Goal: Task Accomplishment & Management: Use online tool/utility

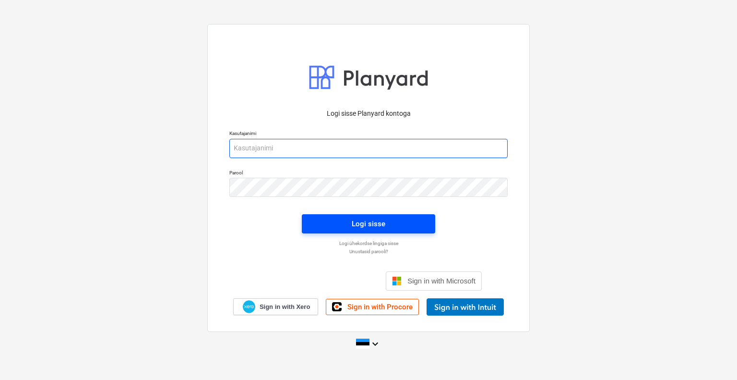
type input "[EMAIL_ADDRESS][DOMAIN_NAME]"
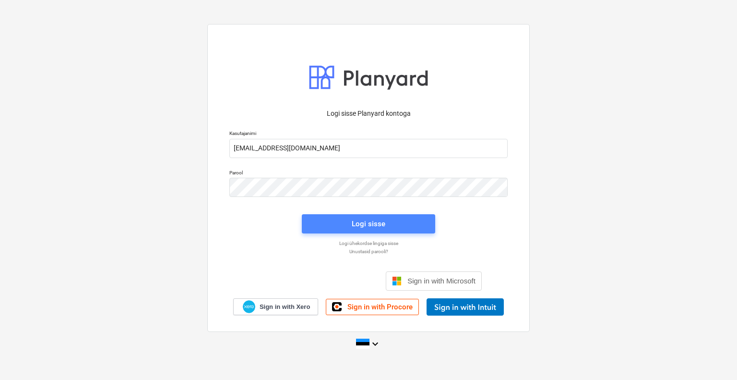
click at [385, 221] on span "Logi sisse" at bounding box center [368, 223] width 110 height 12
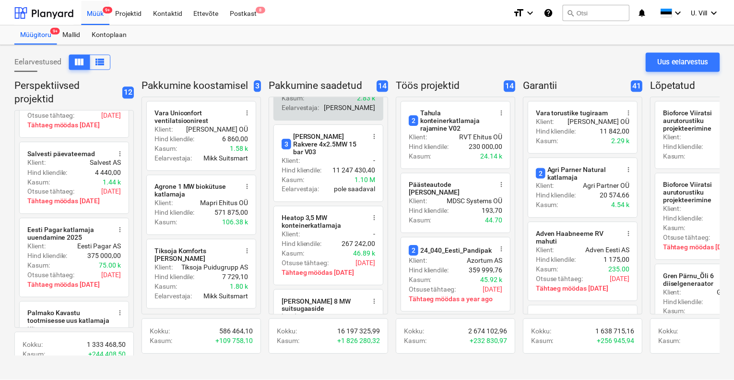
scroll to position [440, 0]
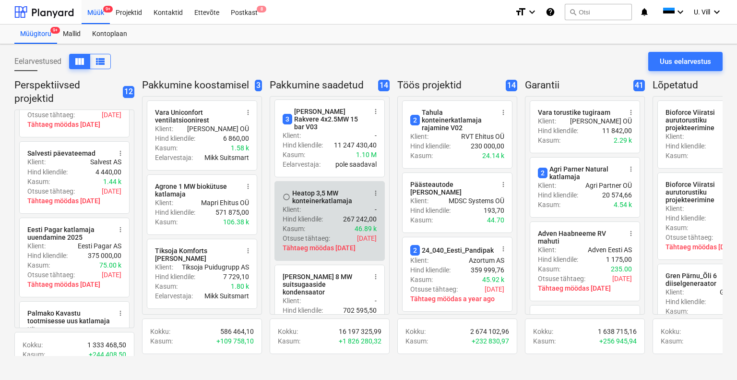
click at [341, 204] on div "Klient : -" at bounding box center [330, 209] width 94 height 10
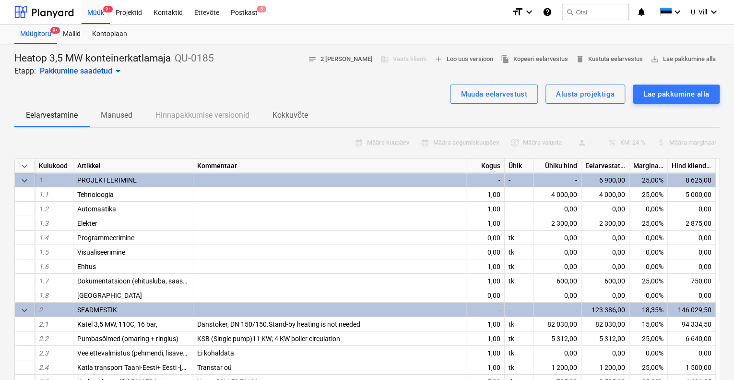
click at [358, 59] on span "notes 2 [PERSON_NAME]" at bounding box center [340, 59] width 65 height 11
click at [531, 57] on span "file_copy Kopeeri eelarvestus" at bounding box center [534, 59] width 67 height 11
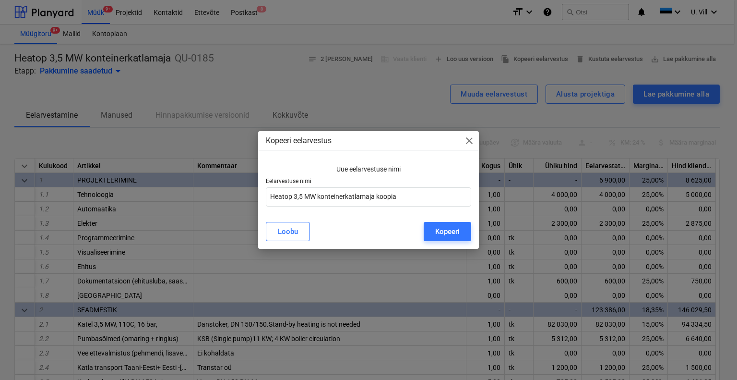
click at [467, 143] on span "close" at bounding box center [470, 141] width 12 height 12
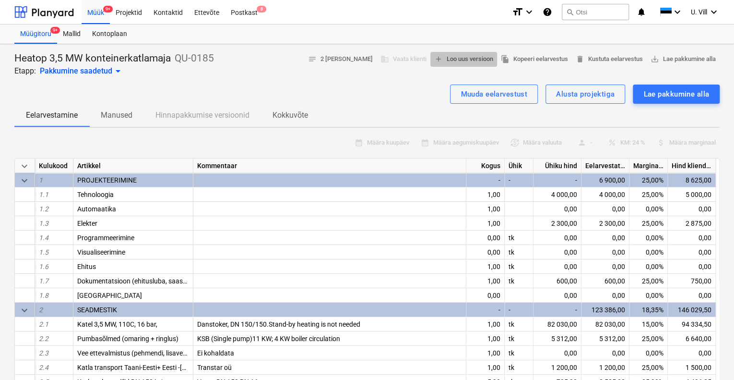
click at [457, 59] on span "add Loo uus versioon" at bounding box center [463, 59] width 59 height 11
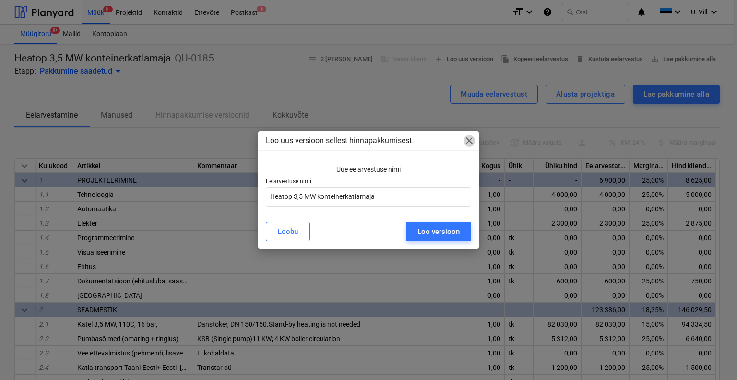
click at [471, 140] on span "close" at bounding box center [470, 141] width 12 height 12
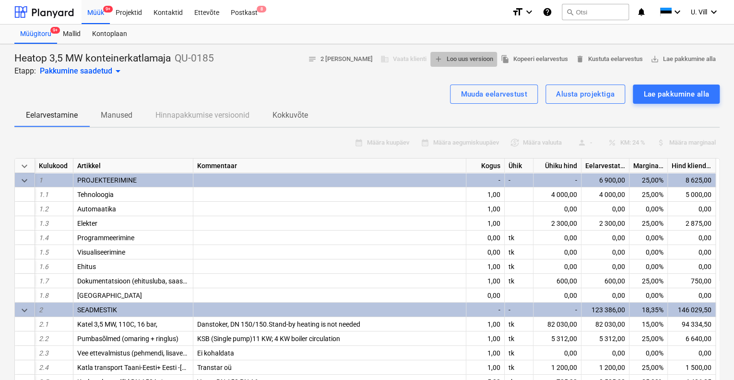
click at [463, 59] on span "add Loo uus versioon" at bounding box center [463, 59] width 59 height 11
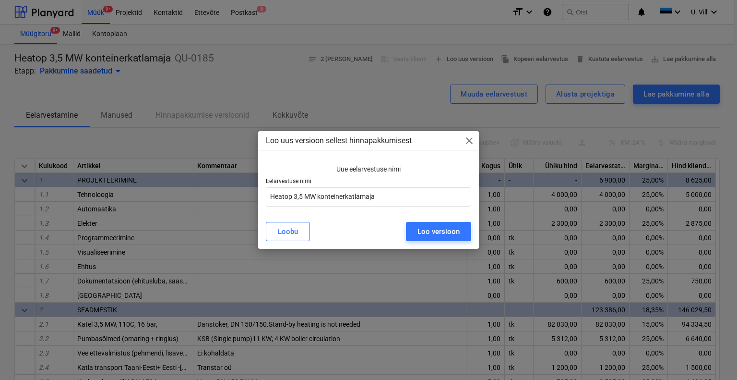
click at [470, 142] on span "close" at bounding box center [470, 141] width 12 height 12
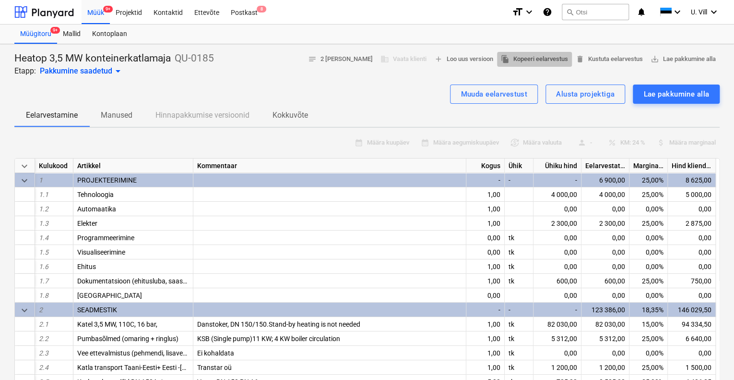
click at [530, 57] on span "file_copy Kopeeri eelarvestus" at bounding box center [534, 59] width 67 height 11
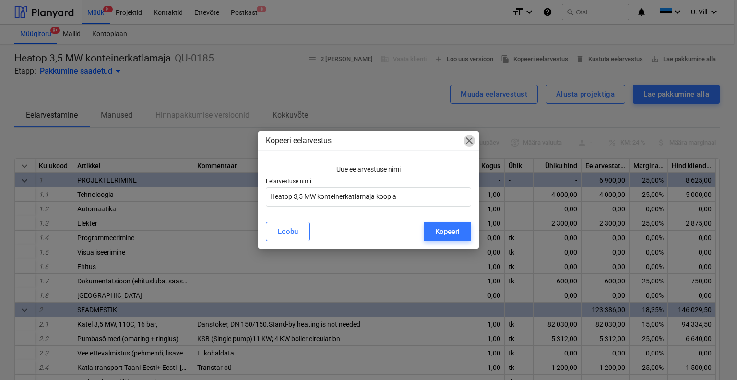
click at [469, 140] on span "close" at bounding box center [470, 141] width 12 height 12
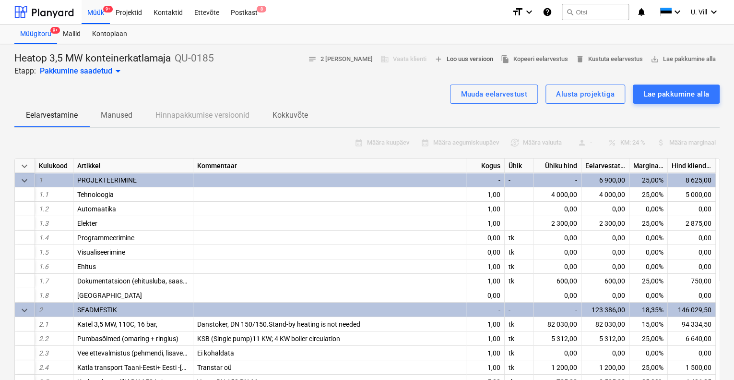
click at [459, 61] on span "add Loo uus versioon" at bounding box center [463, 59] width 59 height 11
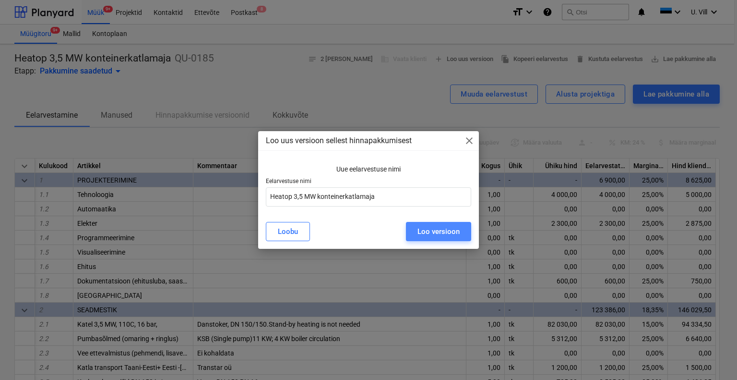
click at [447, 231] on div "Loo versioon" at bounding box center [439, 231] width 42 height 12
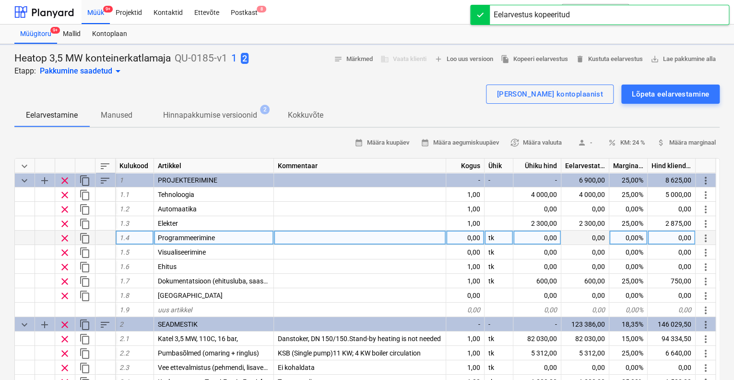
type textarea "x"
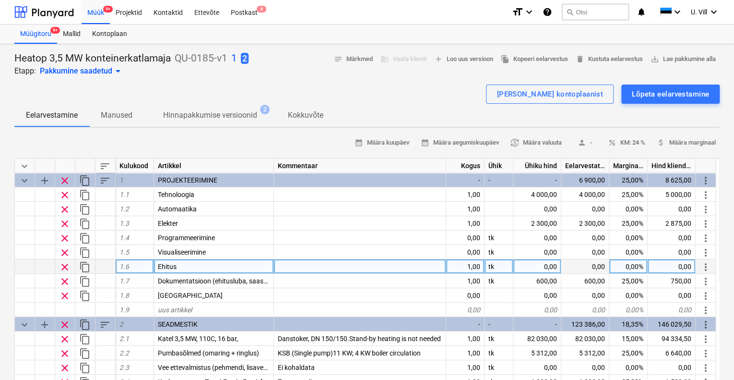
scroll to position [128, 0]
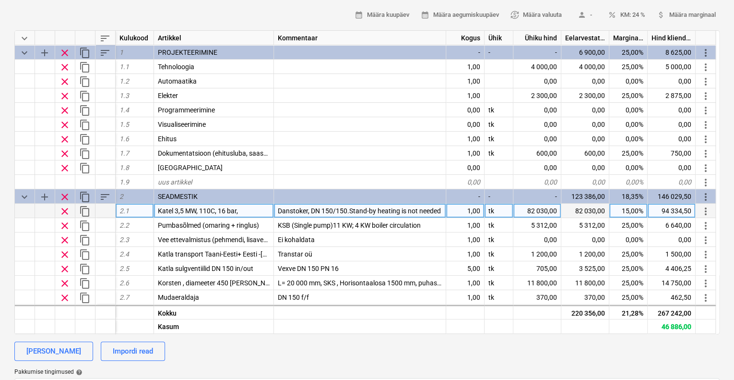
click at [182, 209] on span "Katel 3,5 MW, 110C, 16 bar," at bounding box center [198, 211] width 80 height 8
click at [184, 209] on input "Katel 3,5 MW, 110C, 16 bar," at bounding box center [214, 211] width 120 height 14
click at [183, 209] on input "Katel 3,5 MW, 110C, 16 bar," at bounding box center [214, 211] width 120 height 14
type input "Katel 4,0 MW, 110C, 16 bar,"
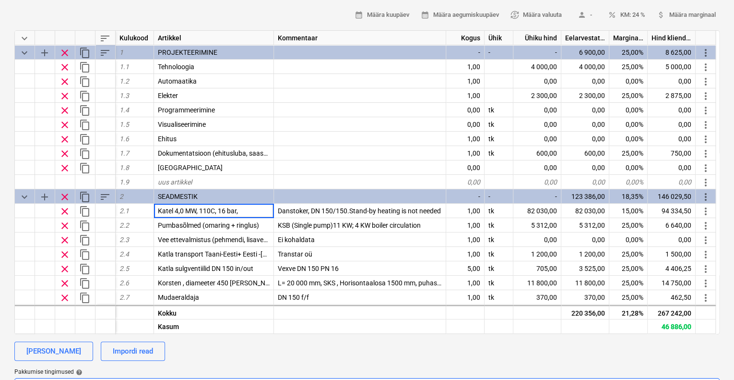
type textarea "x"
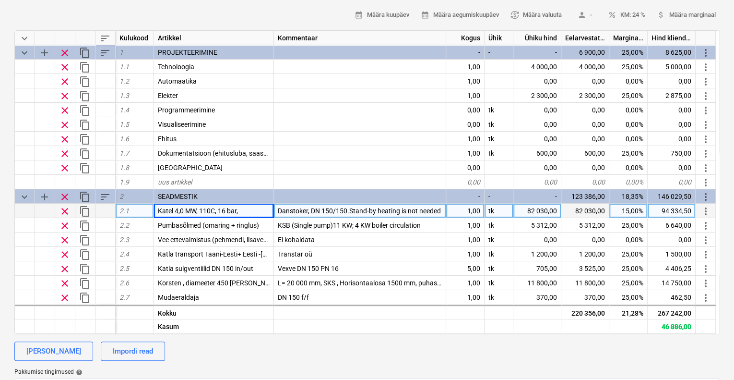
click at [534, 208] on div "82 030,00" at bounding box center [538, 211] width 48 height 14
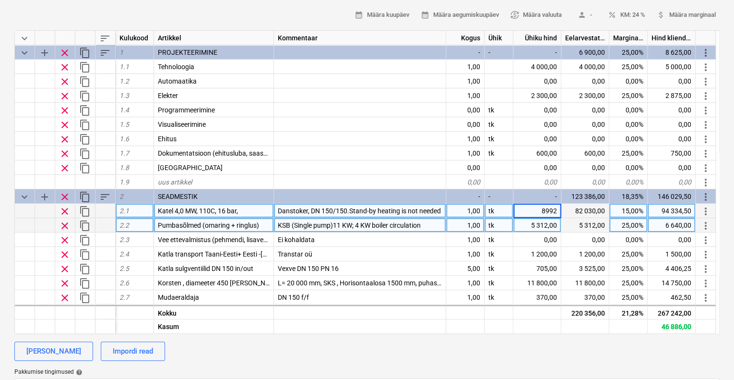
type input "89925"
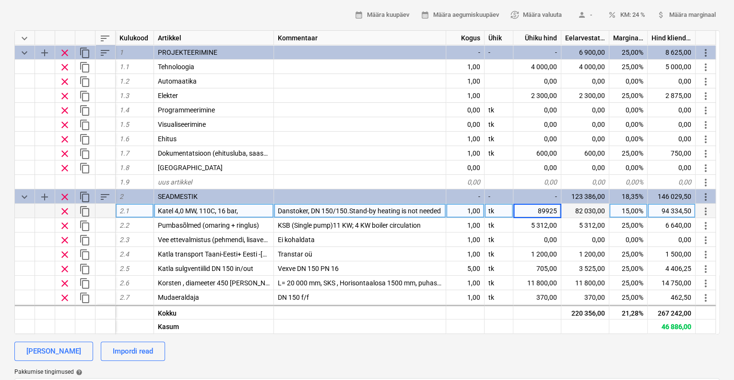
type textarea "x"
click at [726, 49] on div "Heatop 3,5 MW konteinerkatlamaja QU-0185-v1 1 2 Etapp: Pakkumine saadetud arrow…" at bounding box center [367, 281] width 734 height 730
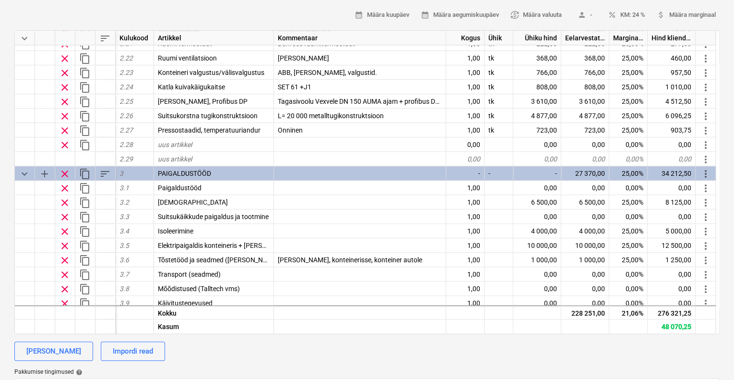
scroll to position [448, 0]
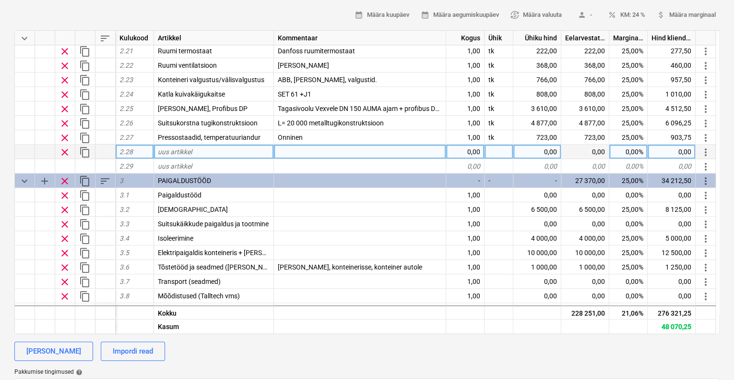
click at [207, 151] on div "uus artikkel" at bounding box center [214, 151] width 120 height 14
type input "Ü"
type input "Õ"
type input "Automaatõhutuskomplekt"
type textarea "x"
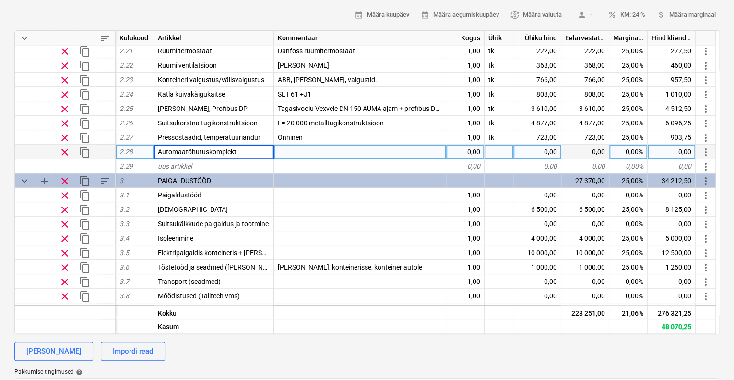
click at [472, 150] on div "0,00" at bounding box center [465, 151] width 38 height 14
type input "1"
type textarea "x"
click at [495, 145] on div at bounding box center [499, 151] width 29 height 14
type input "tk"
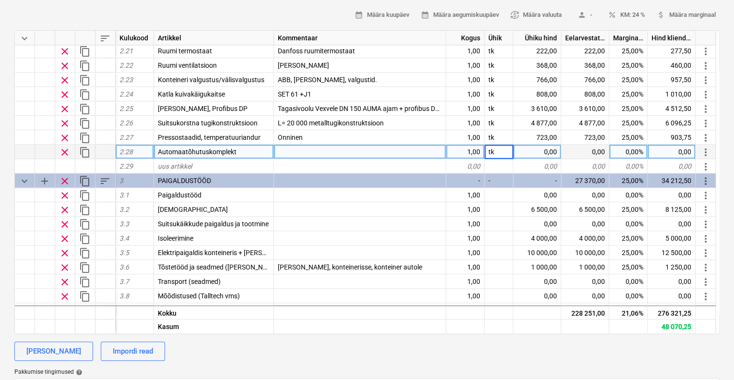
type textarea "x"
click at [548, 151] on div "0,00" at bounding box center [538, 151] width 48 height 14
type input "200"
type textarea "x"
click at [476, 353] on div "[PERSON_NAME] Impordi read" at bounding box center [367, 350] width 706 height 19
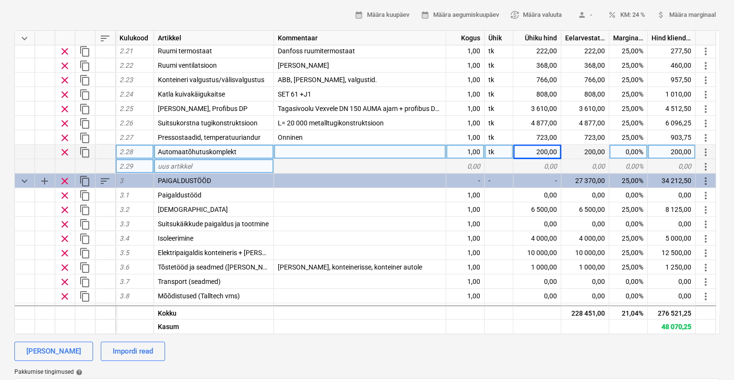
click at [200, 164] on div "uus artikkel" at bounding box center [214, 166] width 120 height 14
type input "Tsirkul. pumba automaatõhutus"
click at [473, 164] on div "0,00" at bounding box center [465, 166] width 38 height 14
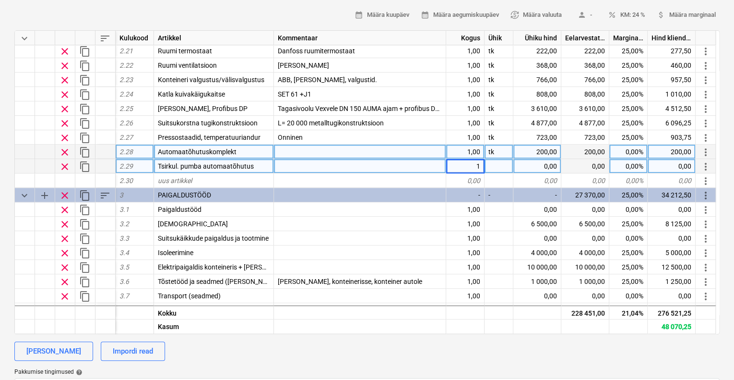
type textarea "x"
click at [497, 165] on div at bounding box center [499, 166] width 29 height 14
type input "tk"
type textarea "x"
click at [408, 347] on div "[PERSON_NAME] Impordi read" at bounding box center [367, 350] width 706 height 19
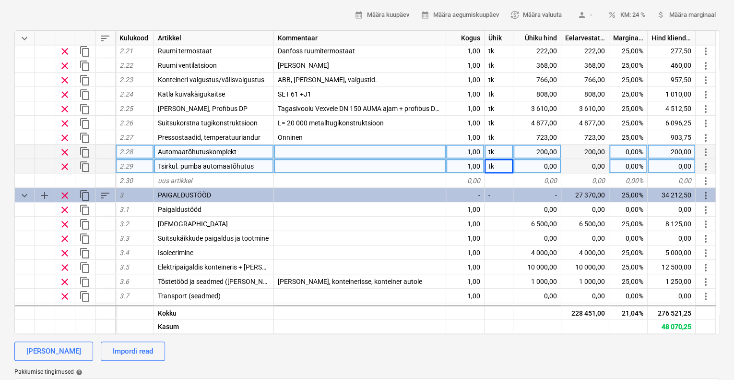
click at [313, 166] on div at bounding box center [360, 166] width 172 height 14
type input "HUÄRASTI/AUTOMAT. 3/8 RST 16B/150C""
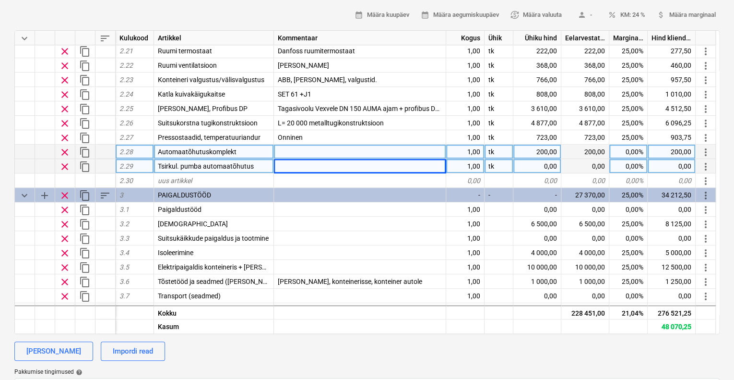
type textarea "x"
click at [549, 165] on div "0,00" at bounding box center [538, 166] width 48 height 14
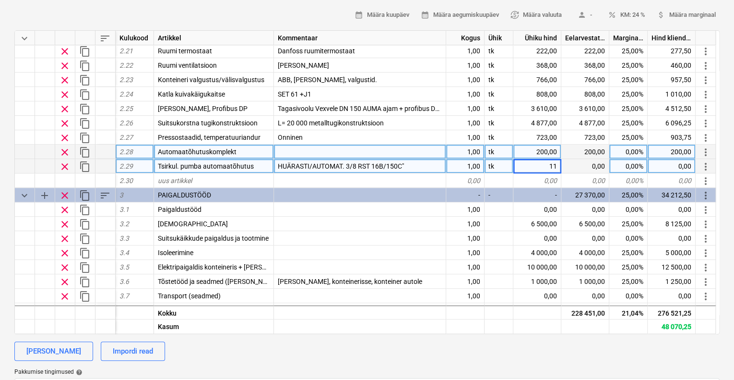
type input "110"
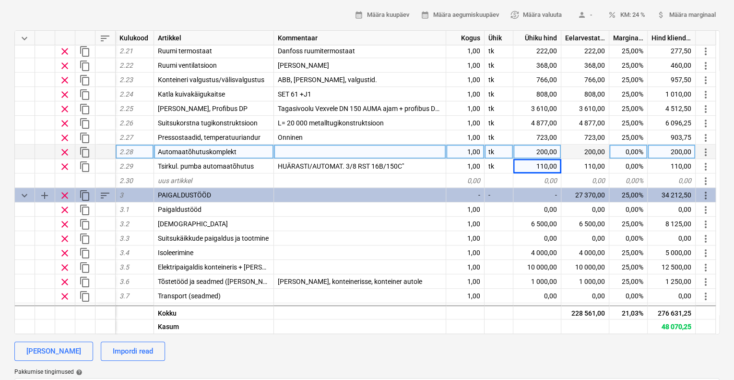
click at [519, 346] on div "[PERSON_NAME] Impordi read" at bounding box center [367, 350] width 706 height 19
click at [87, 9] on div "calendar_month Määra kuupäev calendar_month Määra aegumiskuupäev currency_excha…" at bounding box center [367, 15] width 706 height 15
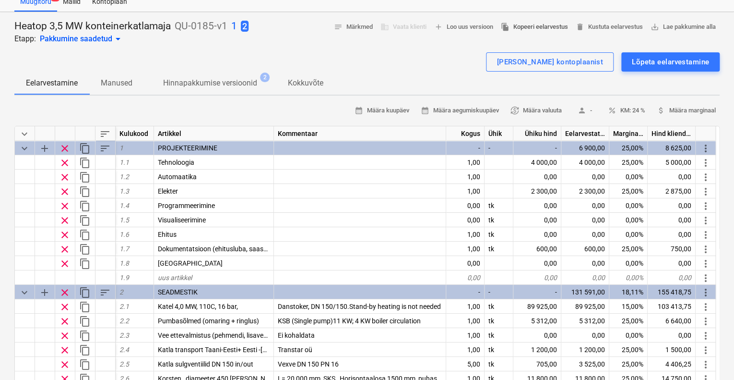
scroll to position [0, 0]
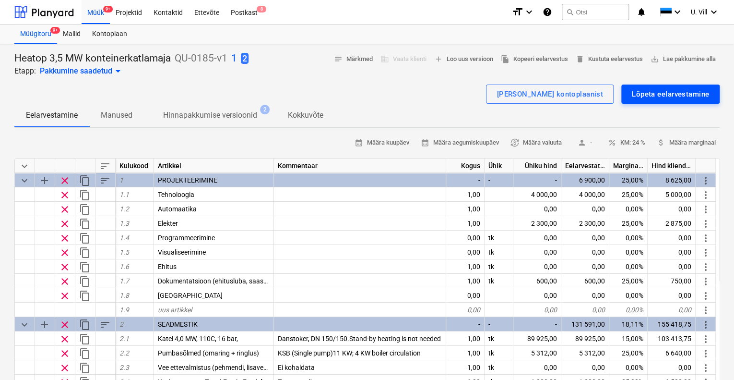
click at [662, 93] on div "Lõpeta eelarvestamine" at bounding box center [670, 94] width 77 height 12
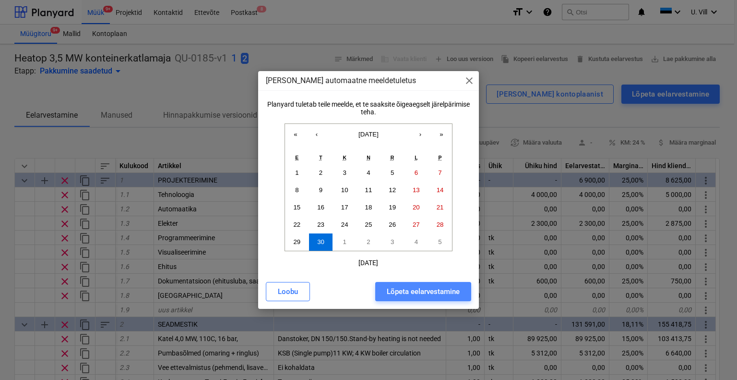
click at [441, 288] on div "Lõpeta eelarvestamine" at bounding box center [423, 291] width 73 height 12
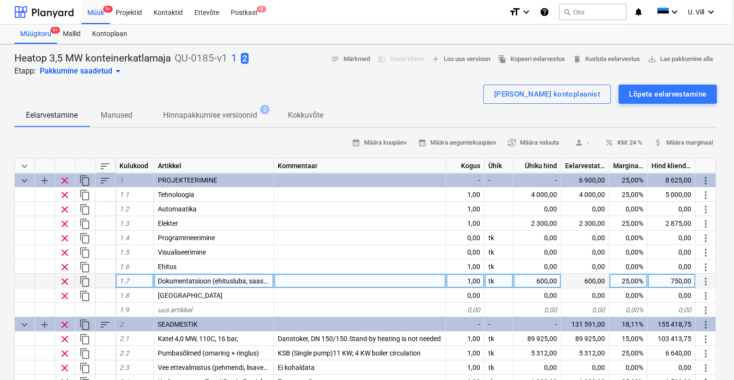
type textarea "x"
